Goal: Task Accomplishment & Management: Manage account settings

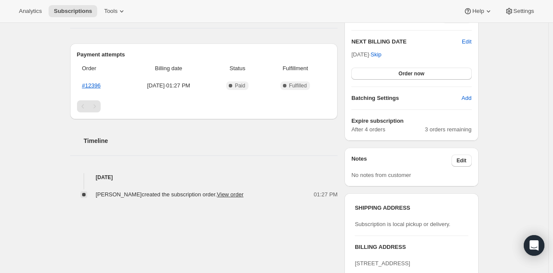
scroll to position [214, 0]
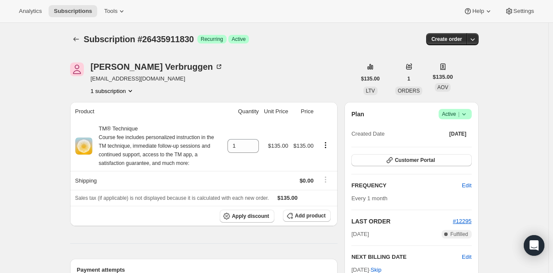
click at [469, 112] on icon at bounding box center [464, 114] width 9 height 9
click at [471, 143] on span "Cancel subscription" at bounding box center [458, 145] width 49 height 6
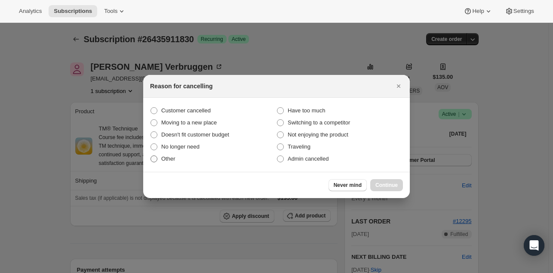
click at [155, 158] on span ":rbj:" at bounding box center [154, 158] width 7 height 7
click at [151, 156] on input "Other" at bounding box center [151, 155] width 0 height 0
radio input "true"
click at [380, 185] on span "Continue" at bounding box center [387, 185] width 22 height 7
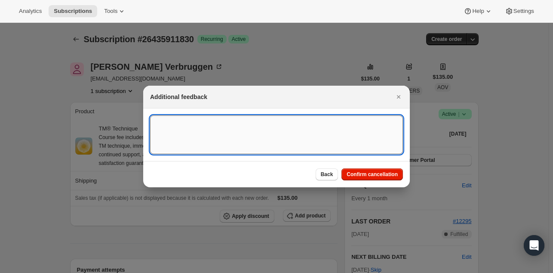
click at [220, 142] on textarea ":rbj:" at bounding box center [276, 134] width 253 height 39
type textarea "A"
type textarea "Already learned"
click at [361, 174] on span "Confirm cancellation" at bounding box center [372, 174] width 51 height 7
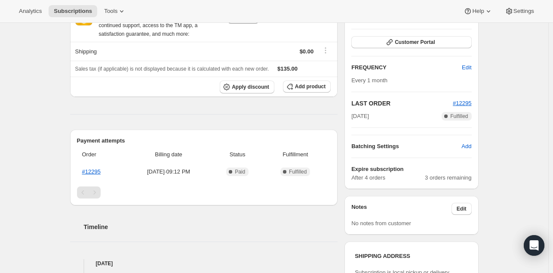
scroll to position [169, 0]
click at [96, 170] on link "#12295" at bounding box center [91, 171] width 19 height 6
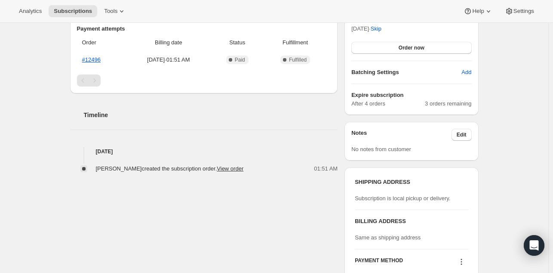
scroll to position [243, 0]
